Goal: Task Accomplishment & Management: Manage account settings

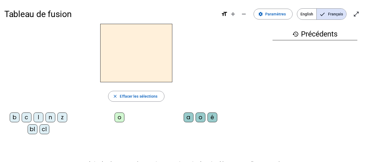
click at [311, 12] on span "English" at bounding box center [306, 14] width 19 height 11
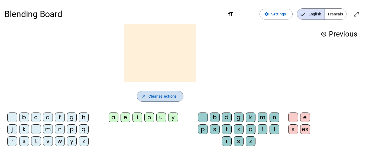
click at [175, 100] on span "button" at bounding box center [160, 96] width 46 height 13
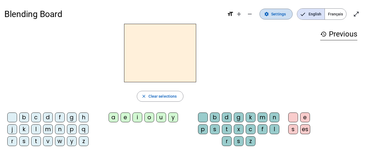
click at [278, 15] on span "Settings" at bounding box center [278, 14] width 15 height 6
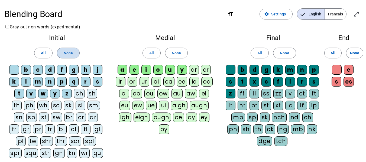
click at [65, 54] on span "None" at bounding box center [68, 53] width 9 height 6
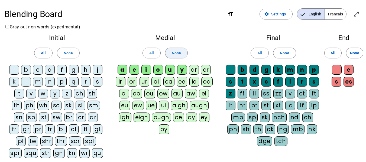
click at [173, 50] on span "None" at bounding box center [176, 53] width 9 height 6
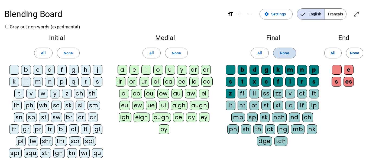
click at [286, 49] on span at bounding box center [284, 53] width 22 height 13
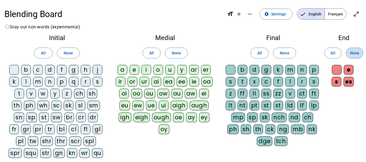
click at [359, 54] on span at bounding box center [354, 53] width 17 height 13
click at [24, 72] on div "b" at bounding box center [26, 70] width 10 height 10
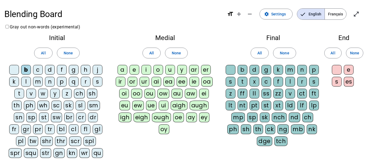
click at [60, 71] on div "f" at bounding box center [62, 70] width 10 height 10
click at [35, 82] on div "m" at bounding box center [38, 82] width 10 height 10
click at [60, 81] on div "p" at bounding box center [62, 82] width 10 height 10
click at [83, 81] on div "r" at bounding box center [86, 82] width 10 height 10
click at [14, 93] on div "t" at bounding box center [19, 94] width 10 height 10
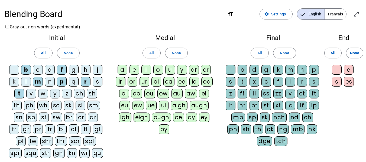
click at [87, 103] on div "sm" at bounding box center [93, 106] width 12 height 10
click at [39, 116] on div "st" at bounding box center [44, 118] width 10 height 10
click at [45, 126] on div "tr" at bounding box center [50, 129] width 10 height 10
click at [40, 152] on div "str" at bounding box center [45, 153] width 11 height 10
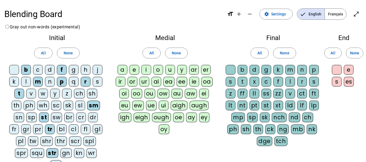
click at [122, 69] on div "a" at bounding box center [122, 70] width 10 height 10
click at [157, 69] on div "o" at bounding box center [158, 70] width 10 height 10
click at [168, 69] on div "u" at bounding box center [170, 70] width 10 height 10
click at [251, 92] on div "ll" at bounding box center [254, 94] width 10 height 10
click at [334, 80] on div "s" at bounding box center [337, 82] width 10 height 10
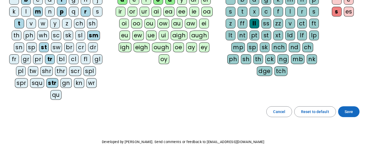
click at [345, 109] on span "Save" at bounding box center [348, 112] width 8 height 6
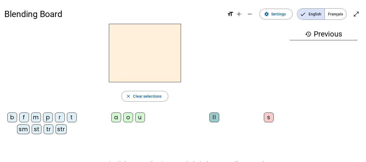
click at [113, 118] on div "a" at bounding box center [116, 118] width 10 height 10
click at [217, 120] on div "ll" at bounding box center [214, 118] width 10 height 10
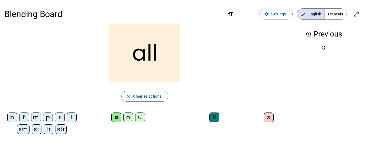
click at [9, 119] on div "b" at bounding box center [12, 118] width 10 height 10
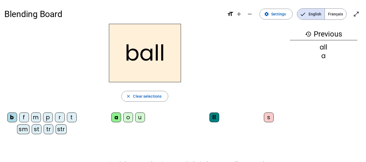
click at [137, 118] on div "u" at bounding box center [140, 118] width 10 height 10
click at [49, 118] on div "p" at bounding box center [48, 118] width 10 height 10
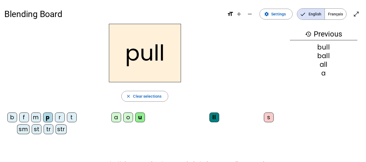
click at [23, 120] on div "f" at bounding box center [24, 118] width 10 height 10
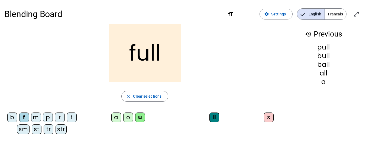
click at [113, 119] on div "a" at bounding box center [116, 118] width 10 height 10
click at [38, 118] on div "m" at bounding box center [36, 118] width 10 height 10
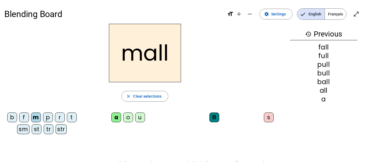
click at [24, 129] on div "sm" at bounding box center [23, 129] width 12 height 10
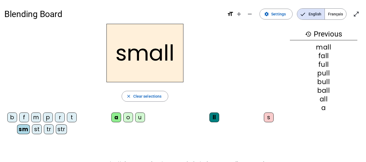
click at [40, 130] on div "st" at bounding box center [37, 129] width 10 height 10
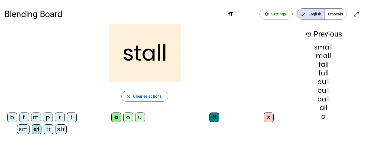
click at [70, 117] on div "t" at bounding box center [72, 118] width 10 height 10
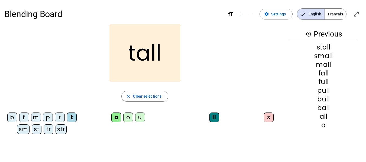
click at [132, 117] on div "o" at bounding box center [128, 118] width 10 height 10
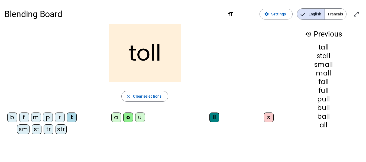
click at [48, 132] on div "tr" at bounding box center [49, 129] width 10 height 10
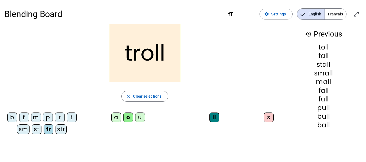
click at [60, 127] on div "str" at bounding box center [60, 129] width 11 height 10
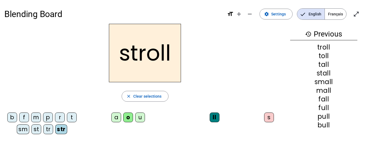
click at [46, 130] on div "tr" at bounding box center [48, 129] width 10 height 10
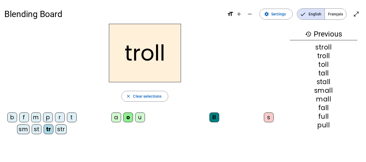
click at [271, 116] on div "s" at bounding box center [269, 118] width 10 height 10
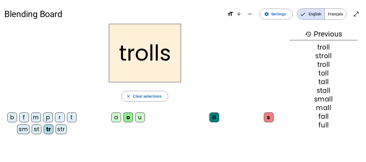
click at [266, 116] on div "s" at bounding box center [269, 118] width 10 height 10
click at [136, 94] on span "Clear selections" at bounding box center [147, 96] width 28 height 6
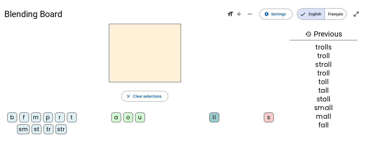
click at [58, 117] on div "r" at bounding box center [60, 118] width 10 height 10
click at [126, 118] on div "o" at bounding box center [128, 118] width 10 height 10
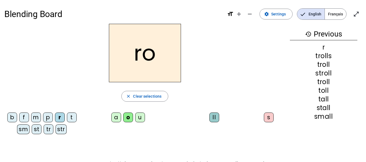
click at [219, 118] on letter-bubble "ll" at bounding box center [215, 119] width 12 height 12
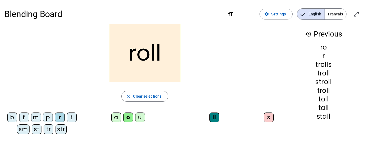
click at [48, 118] on div "p" at bounding box center [48, 118] width 10 height 10
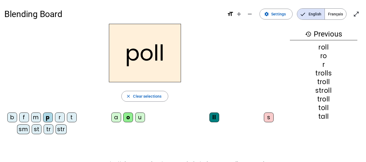
click at [268, 119] on div "s" at bounding box center [269, 118] width 10 height 10
